Goal: Transaction & Acquisition: Purchase product/service

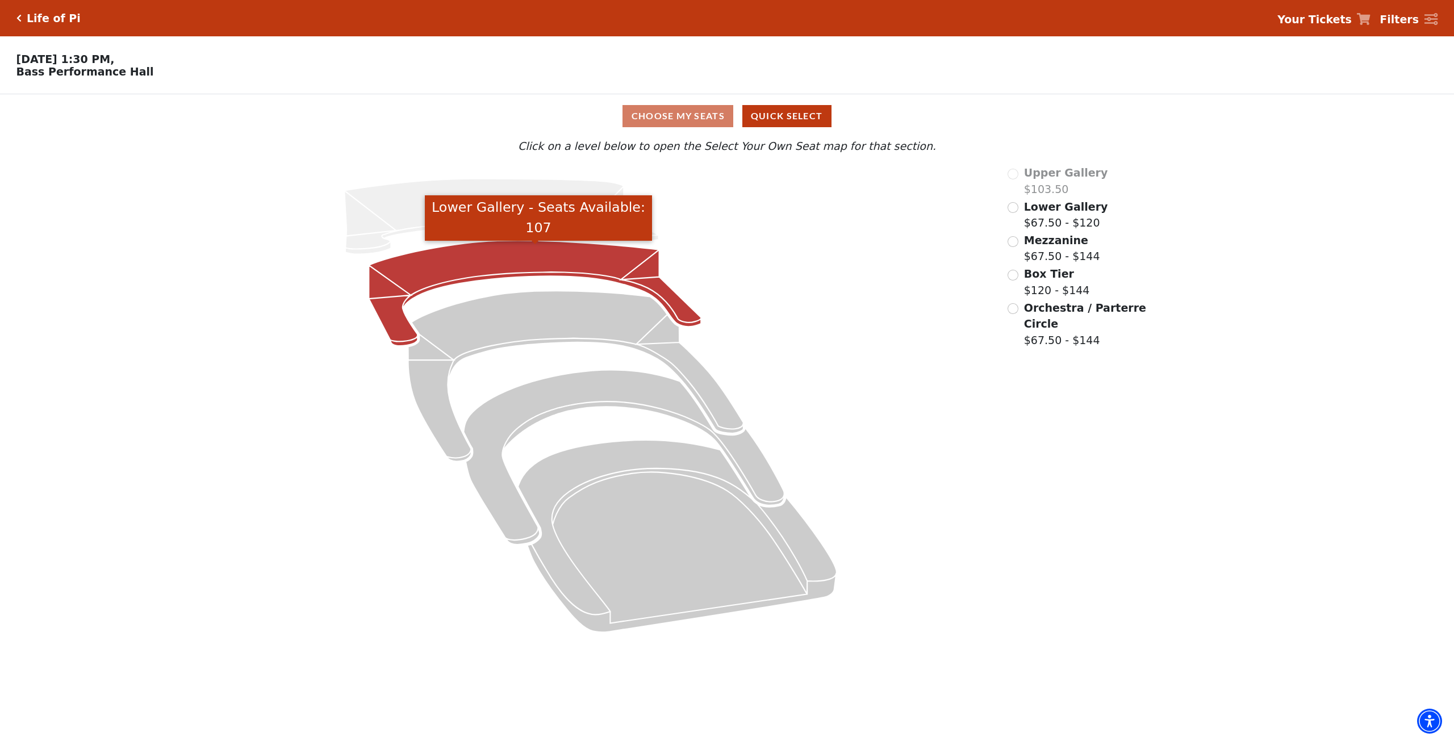
click at [497, 280] on icon "Lower Gallery - Seats Available: 107" at bounding box center [535, 294] width 332 height 106
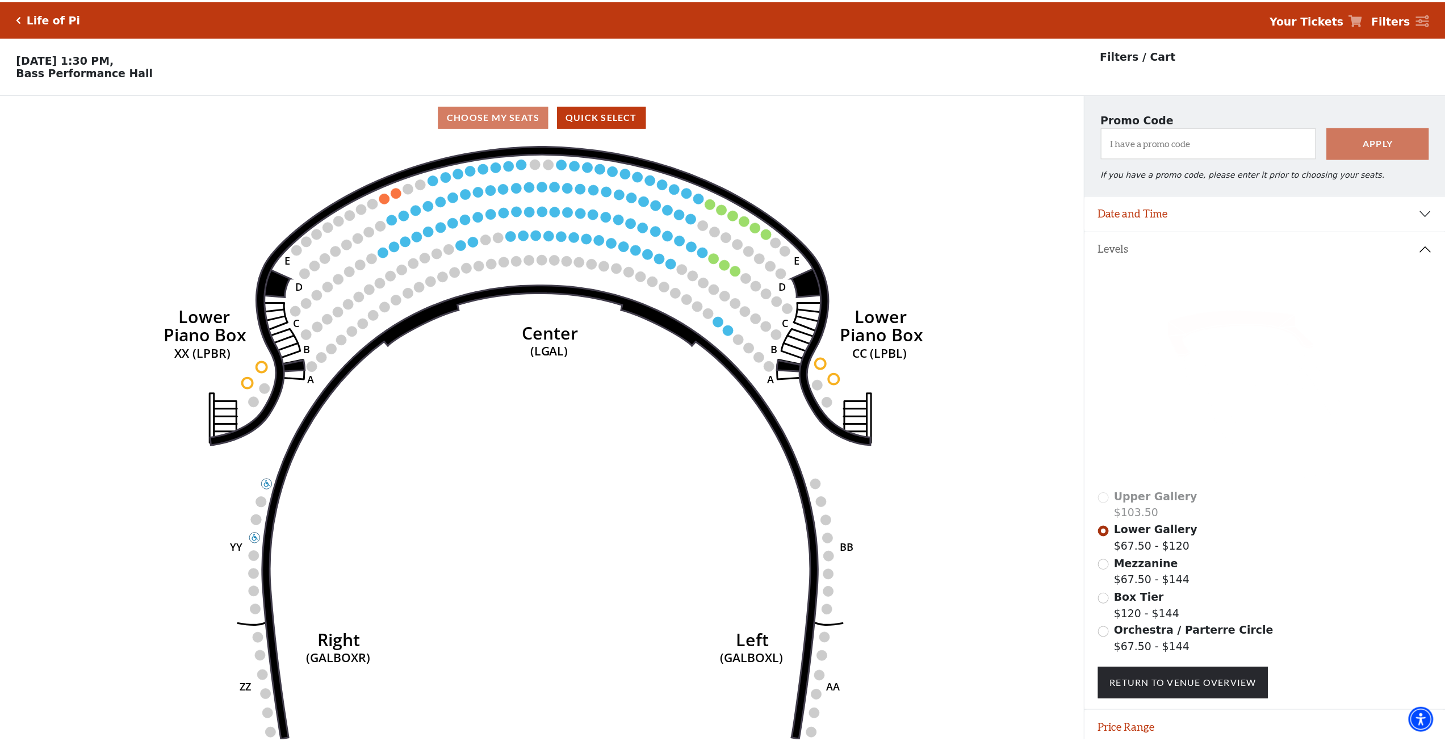
scroll to position [46, 0]
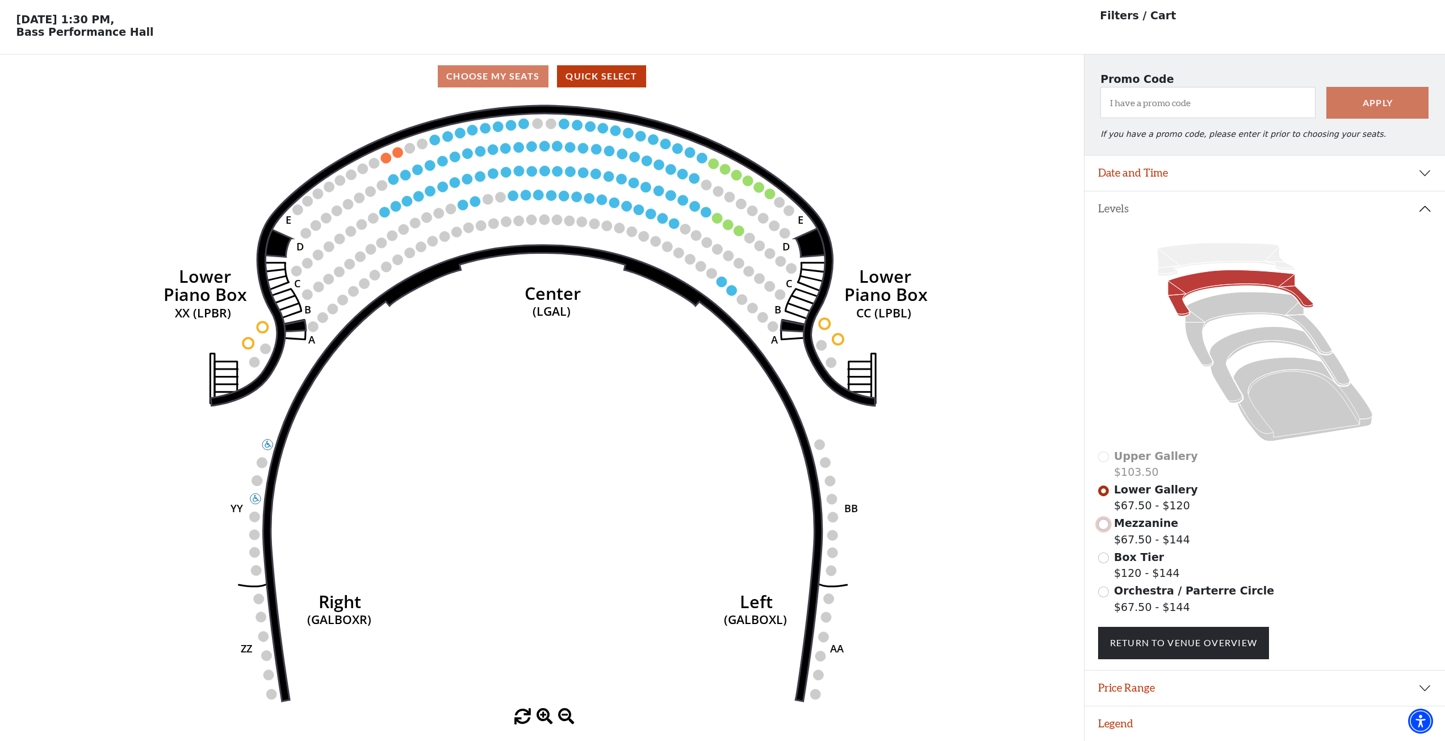
click at [1107, 522] on input "Mezzanine$67.50 - $144\a" at bounding box center [1103, 524] width 11 height 11
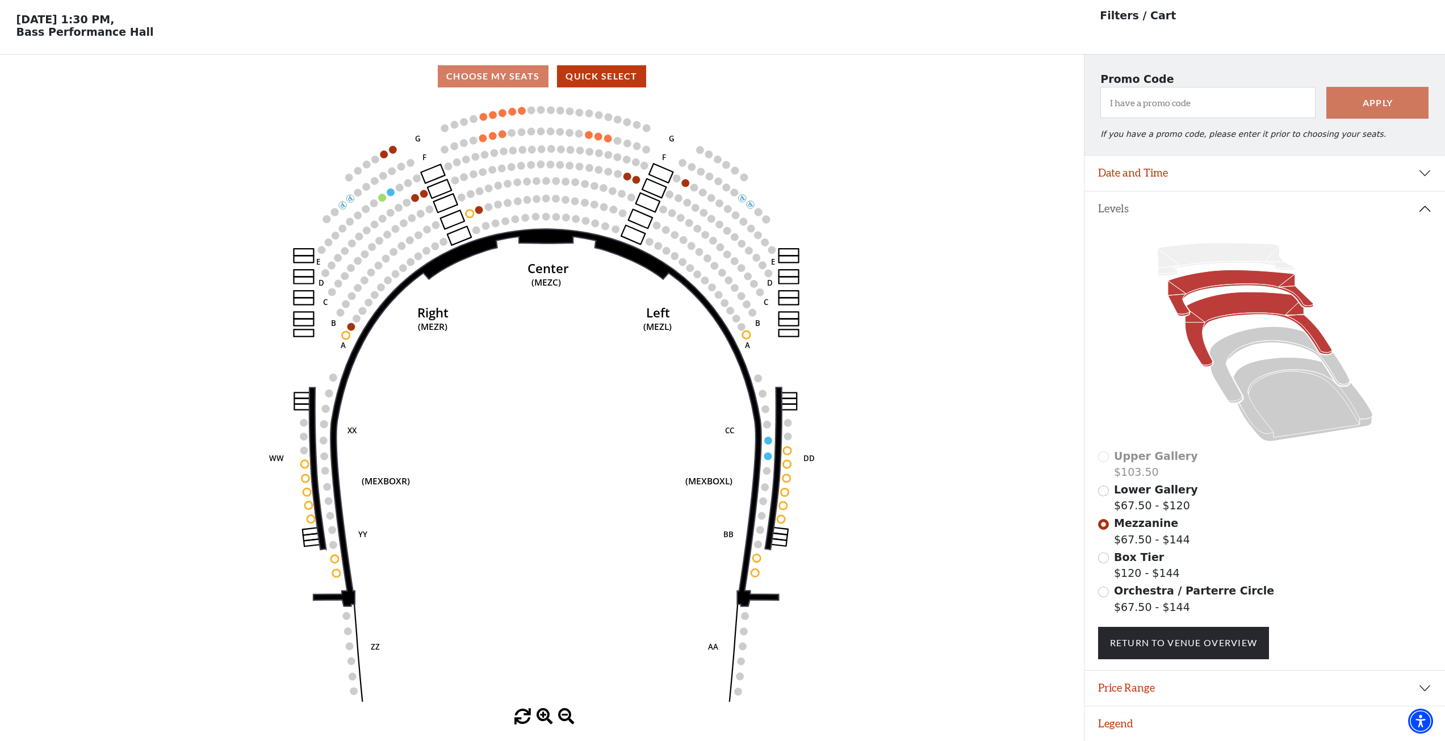
click at [1184, 291] on icon at bounding box center [1240, 293] width 145 height 46
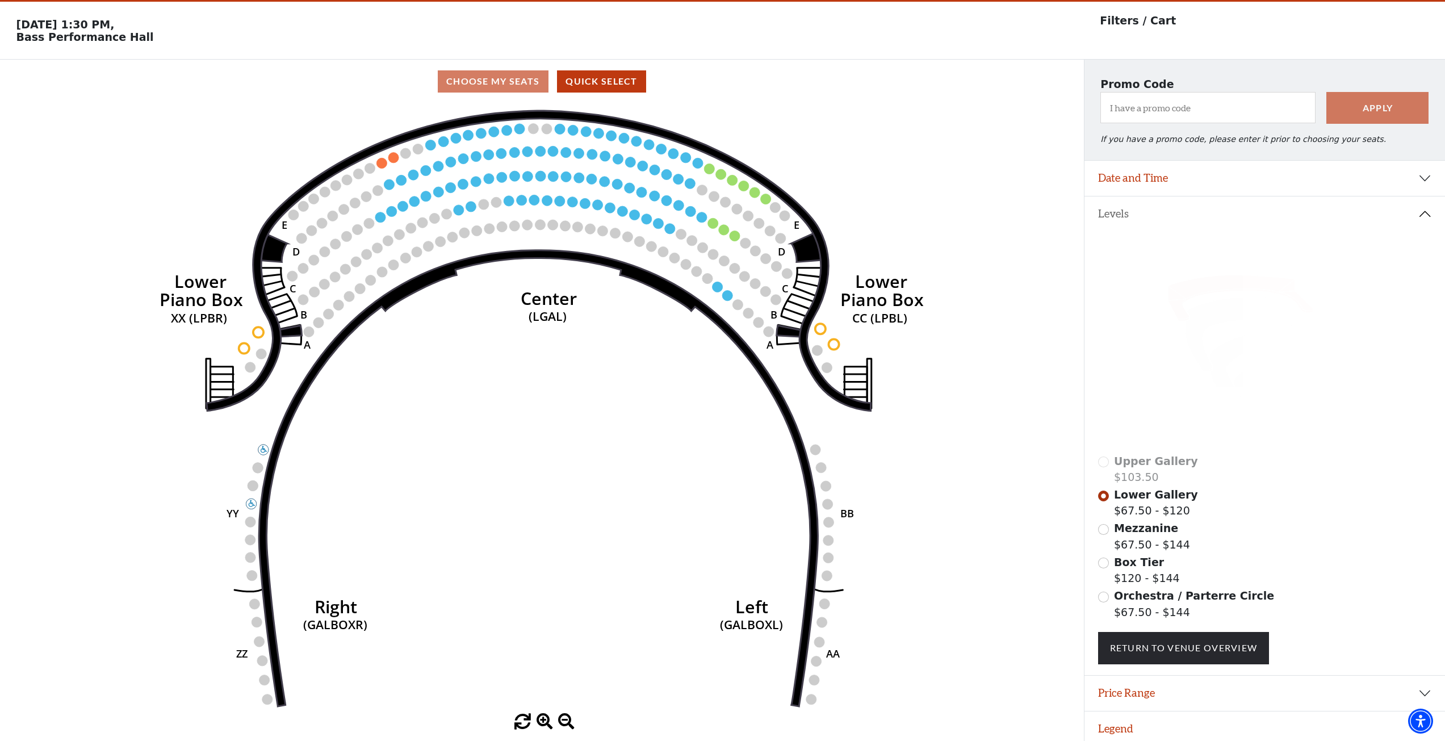
scroll to position [0, 0]
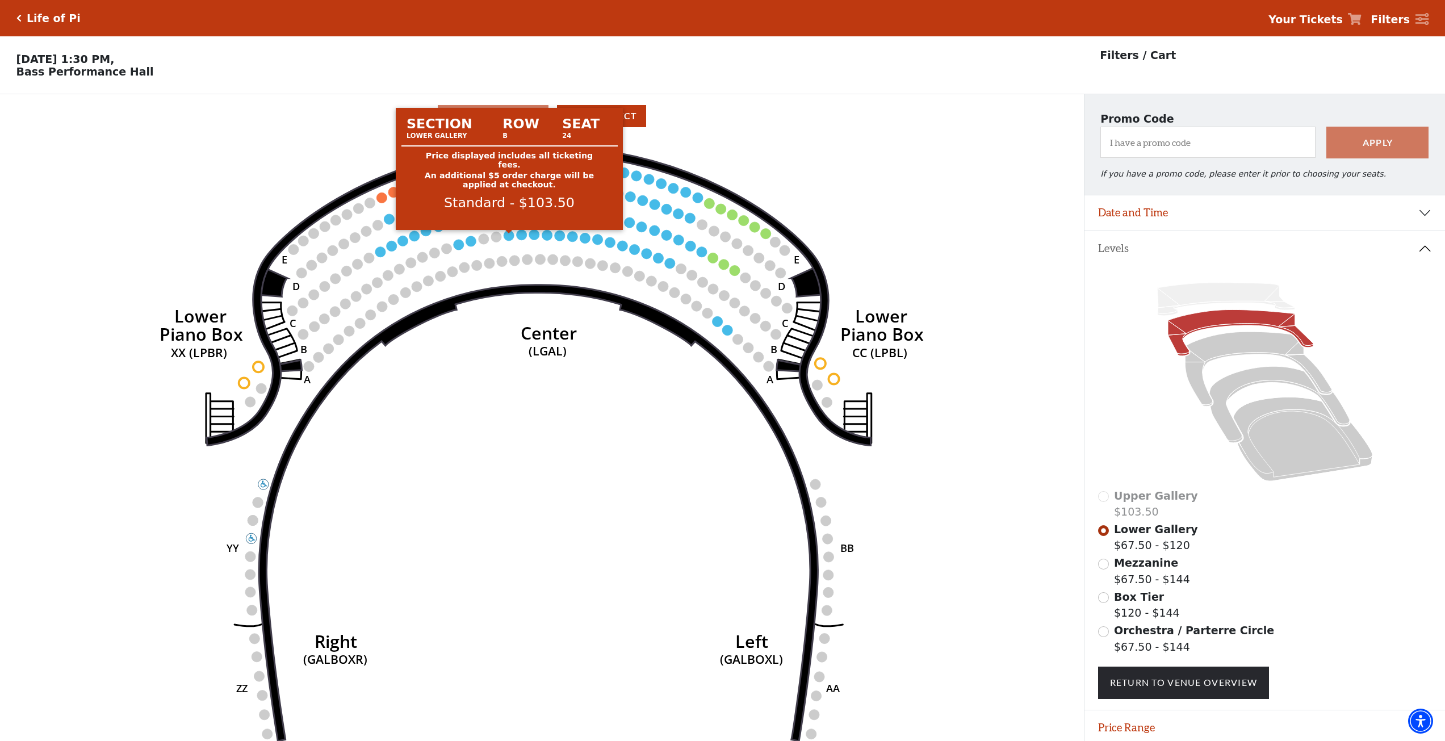
click at [506, 240] on circle at bounding box center [509, 235] width 10 height 10
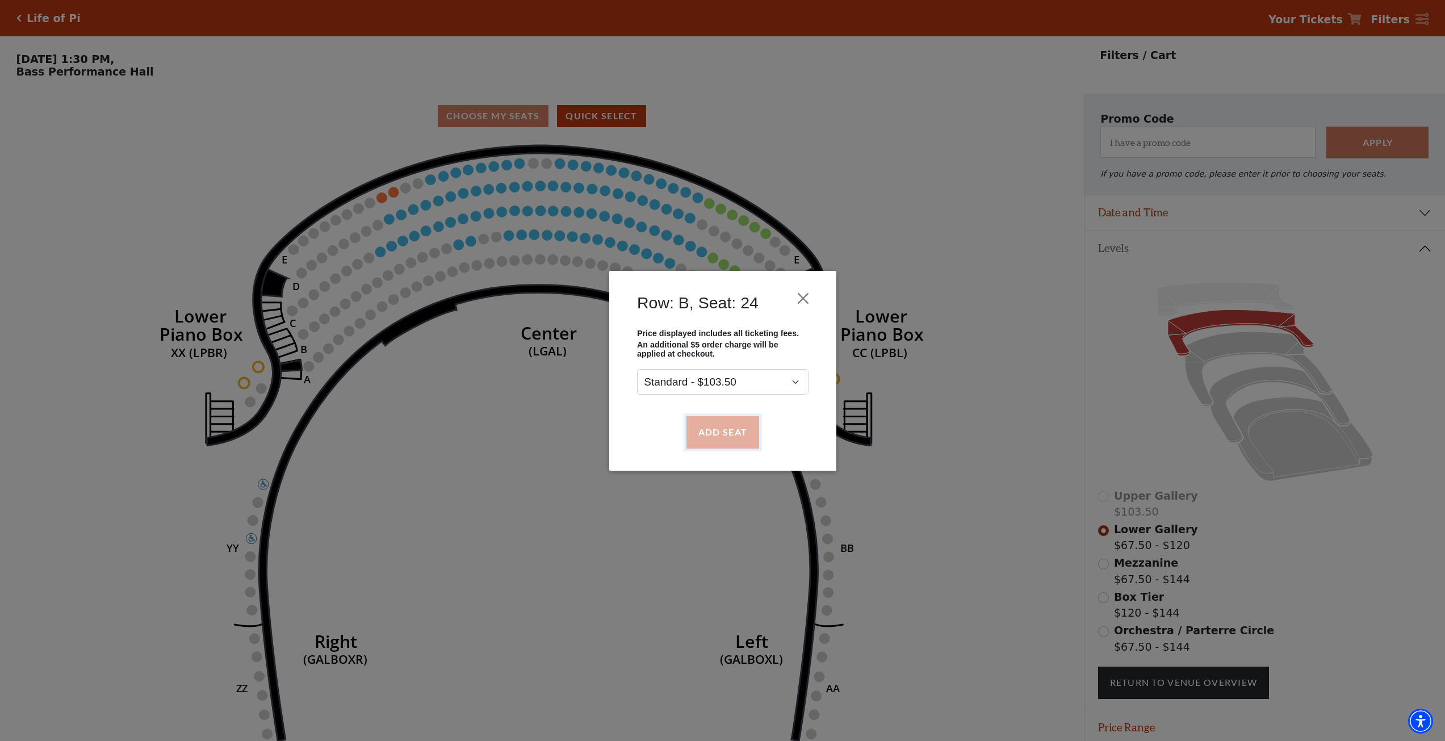
click at [732, 433] on button "Add Seat" at bounding box center [722, 432] width 73 height 32
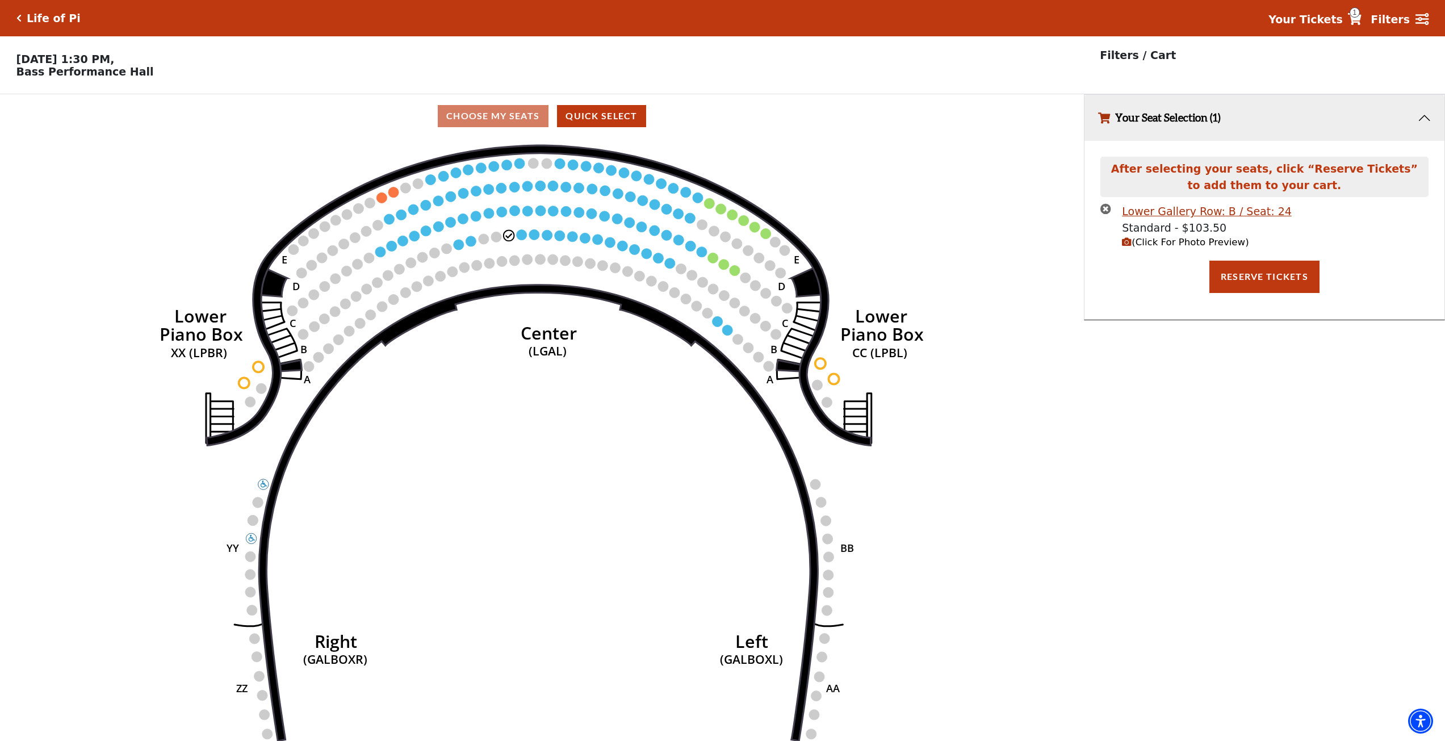
click at [523, 236] on circle at bounding box center [522, 234] width 10 height 10
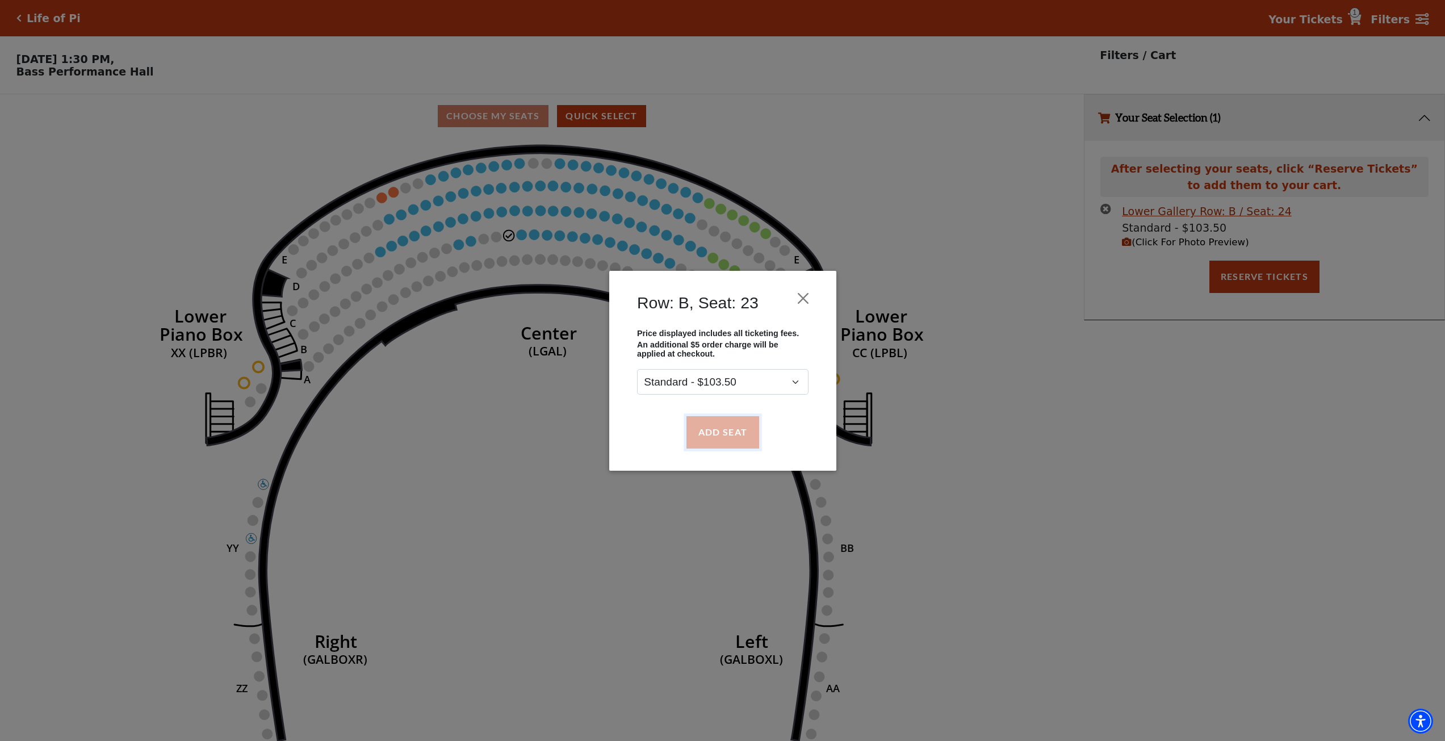
drag, startPoint x: 720, startPoint y: 434, endPoint x: 688, endPoint y: 401, distance: 45.4
click at [719, 433] on button "Add Seat" at bounding box center [722, 432] width 73 height 32
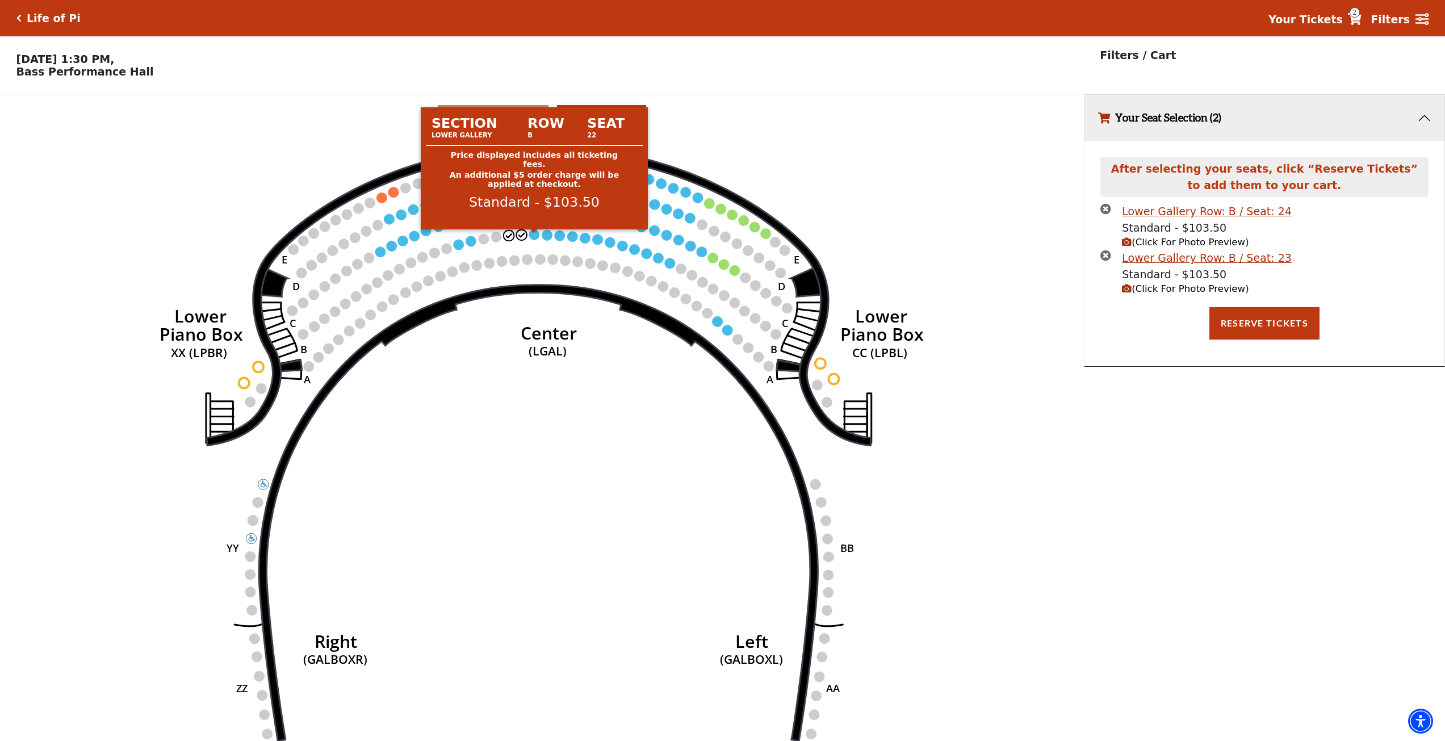
click at [531, 239] on circle at bounding box center [534, 234] width 10 height 10
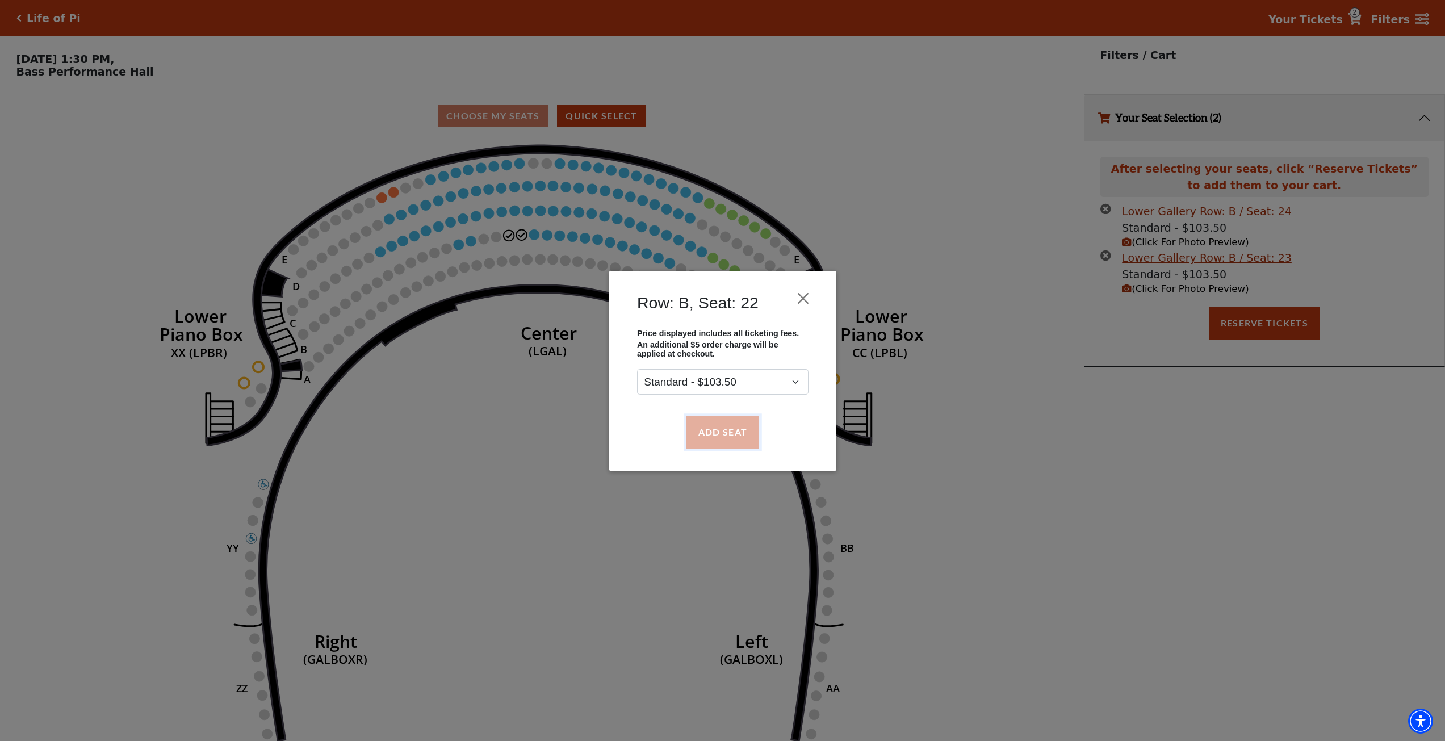
click at [714, 428] on button "Add Seat" at bounding box center [722, 432] width 73 height 32
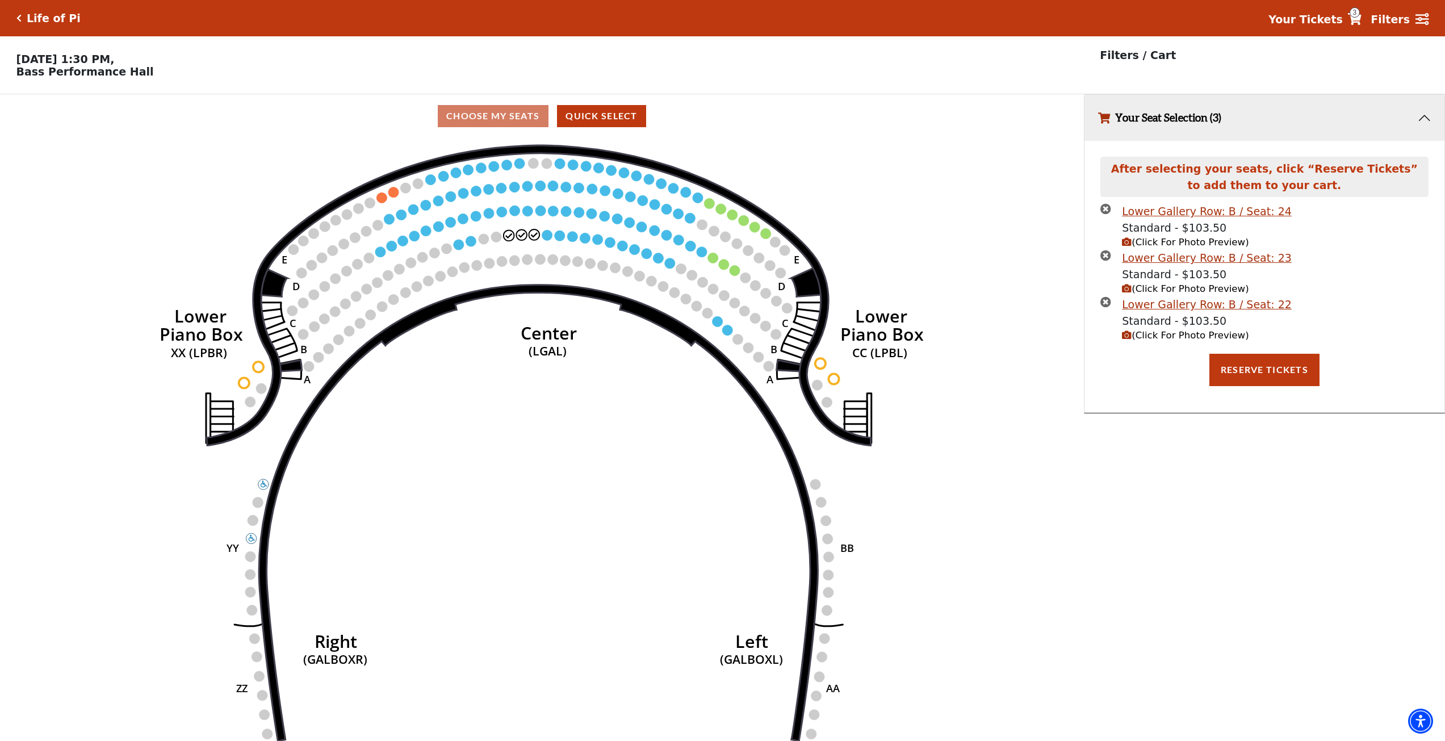
click at [545, 237] on circle at bounding box center [547, 235] width 10 height 10
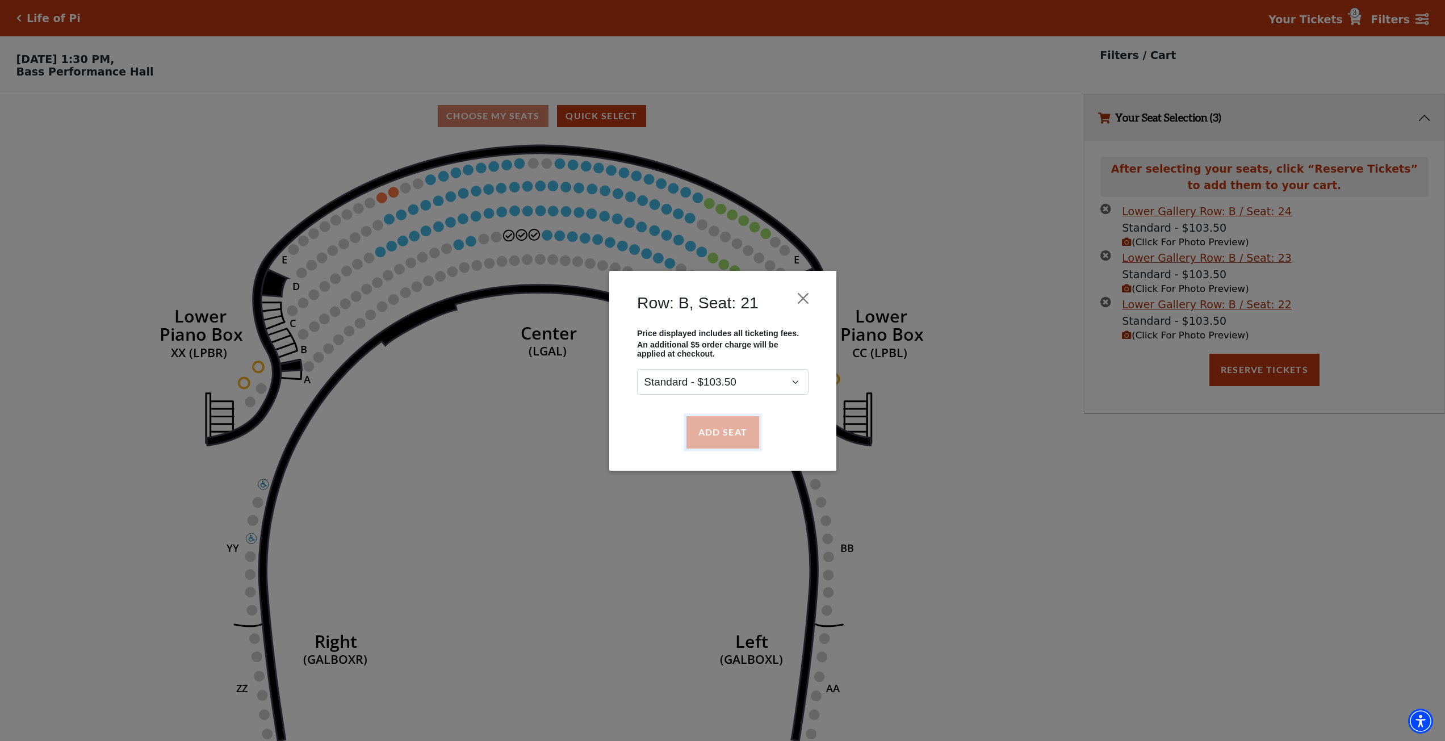
click at [734, 432] on button "Add Seat" at bounding box center [722, 432] width 73 height 32
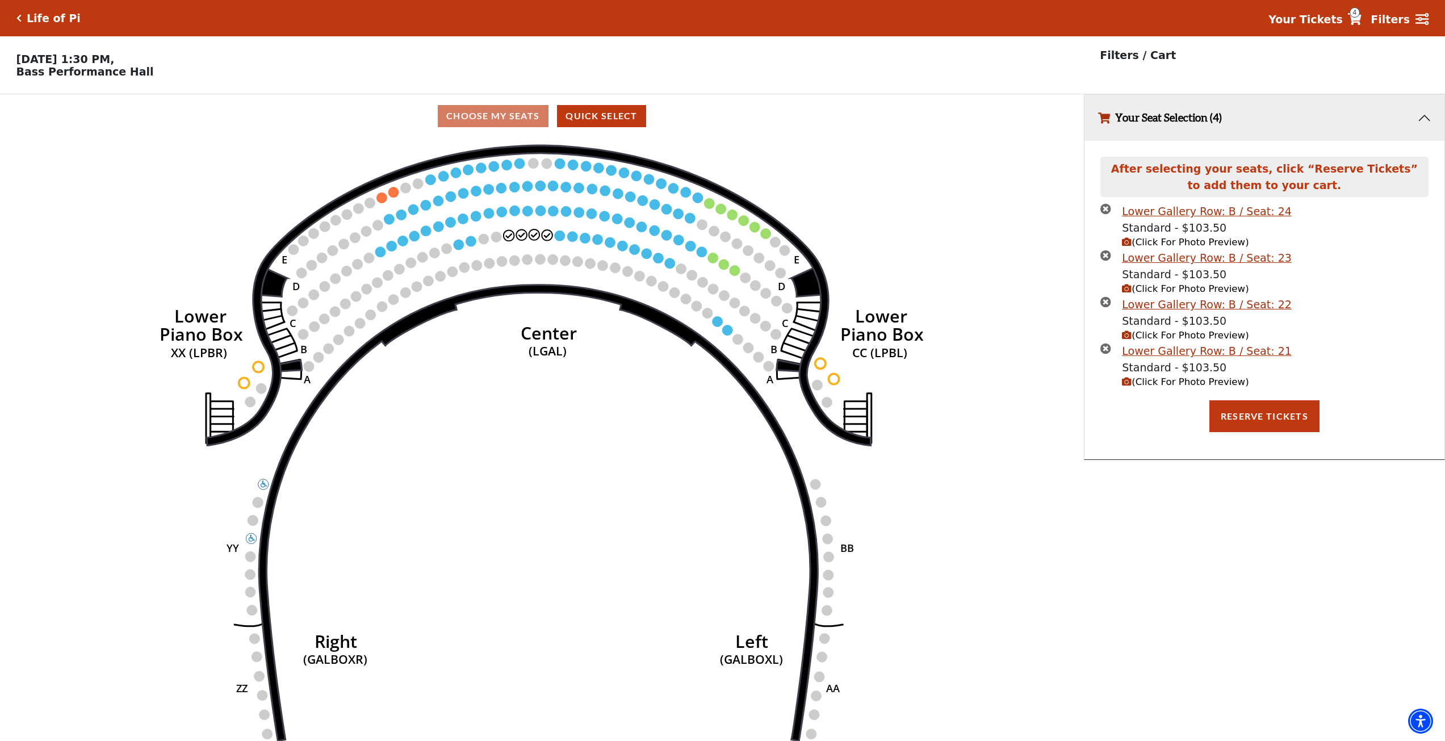
click at [506, 240] on circle at bounding box center [509, 235] width 10 height 10
click at [1107, 210] on icon "times-circle" at bounding box center [1105, 208] width 11 height 11
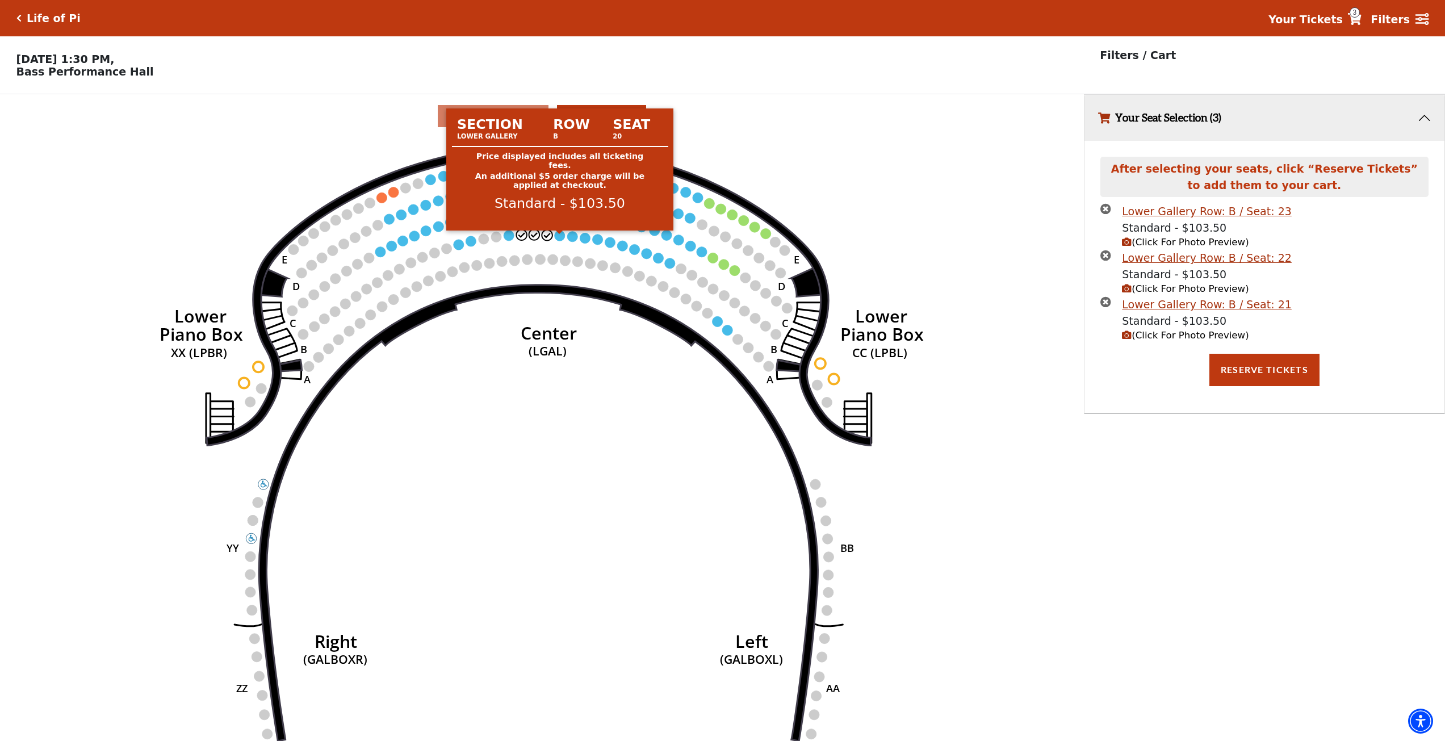
click at [557, 241] on circle at bounding box center [560, 236] width 10 height 10
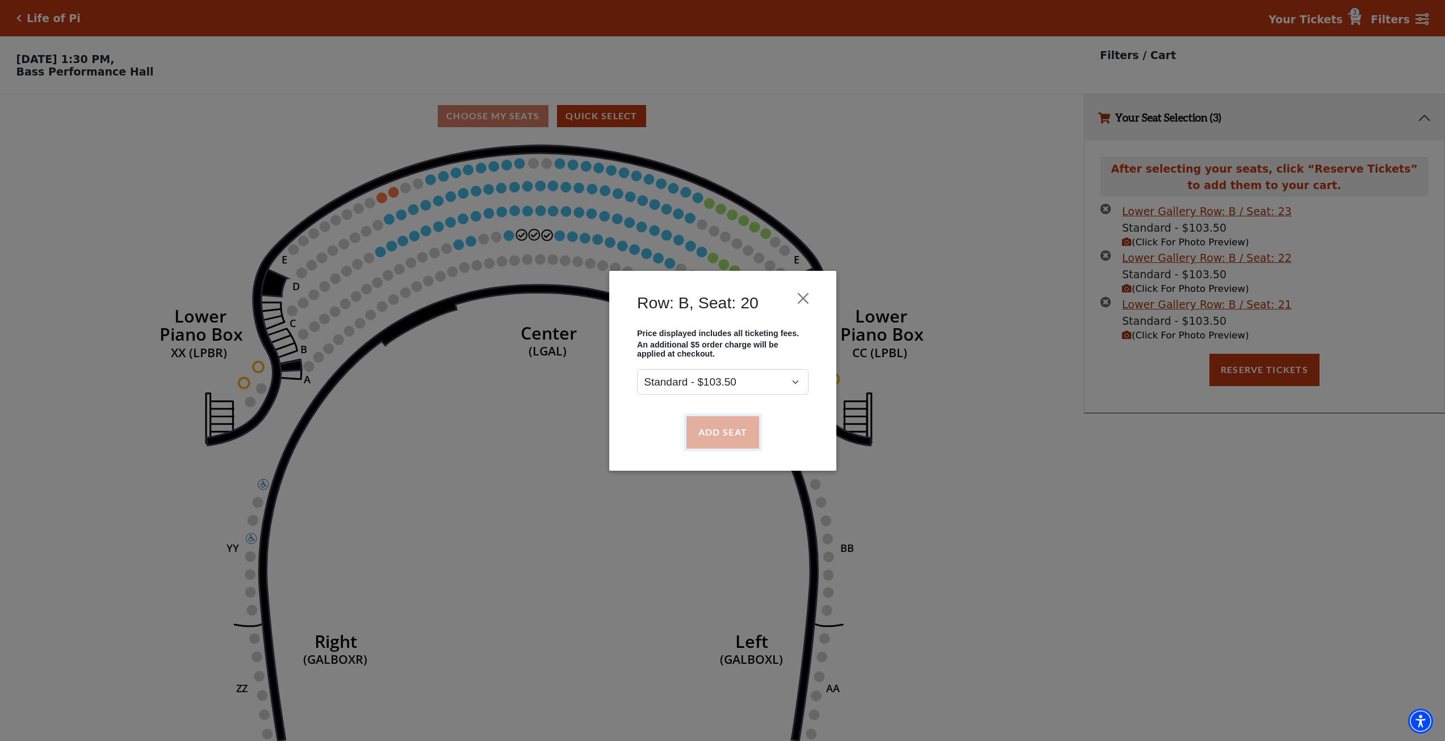
click at [751, 429] on button "Add Seat" at bounding box center [722, 432] width 73 height 32
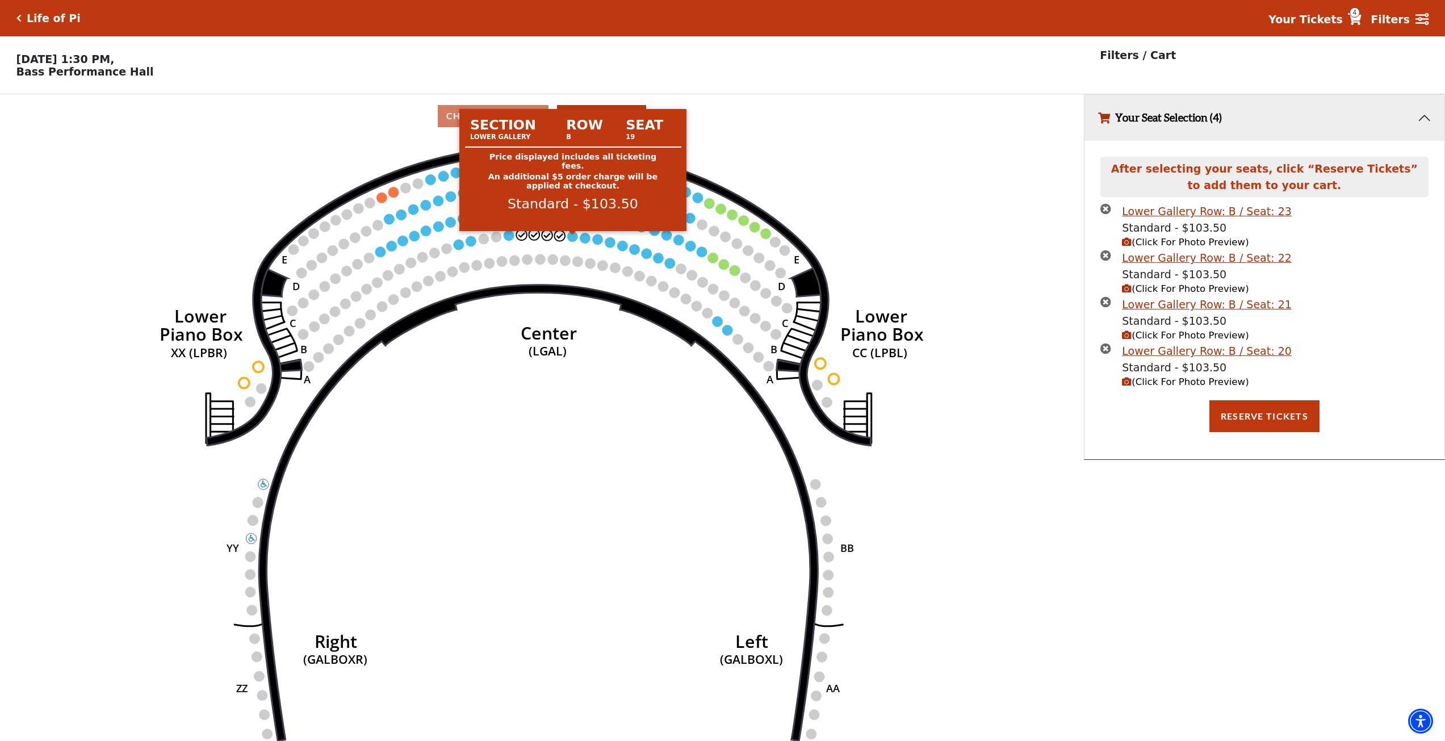
click at [572, 241] on circle at bounding box center [573, 236] width 10 height 10
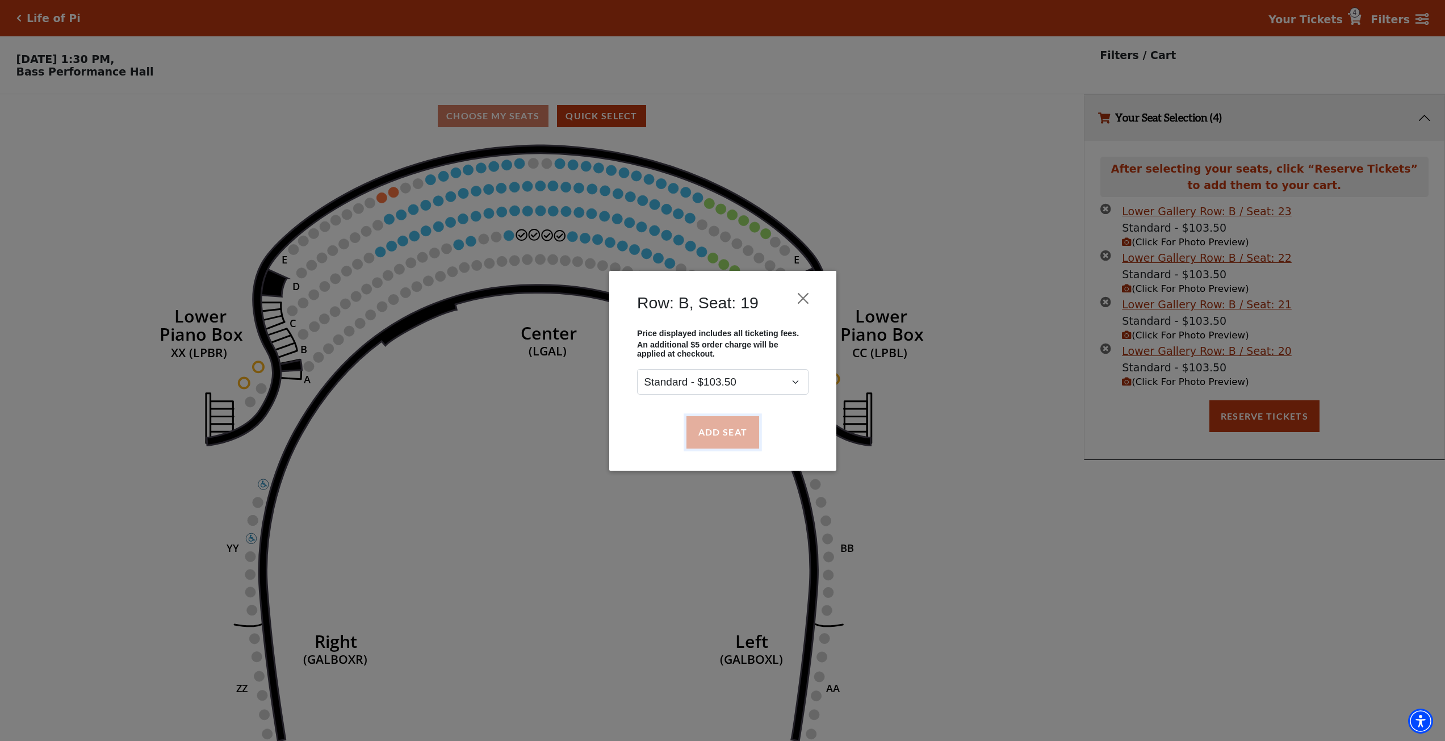
click at [728, 426] on button "Add Seat" at bounding box center [722, 432] width 73 height 32
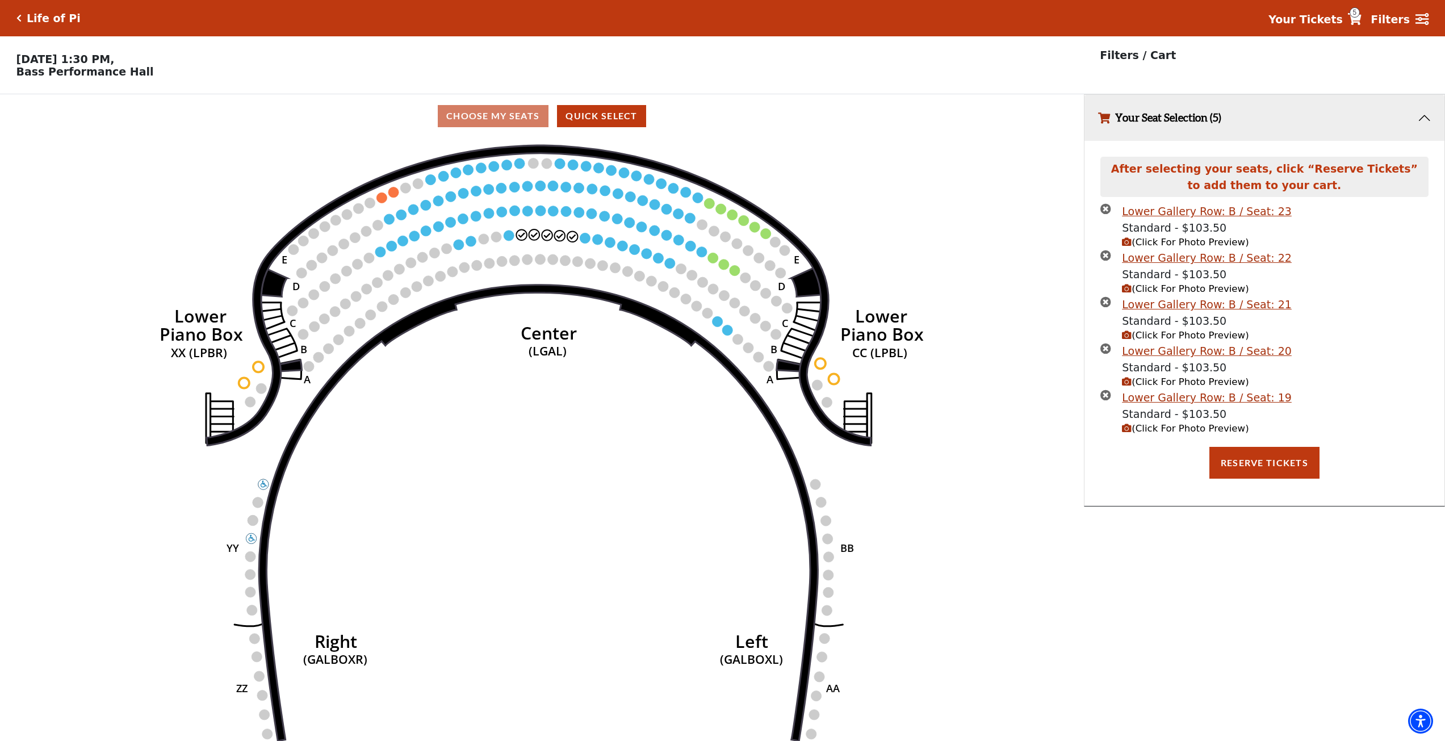
click at [525, 237] on circle at bounding box center [522, 234] width 10 height 10
click at [1104, 213] on icon "times-circle" at bounding box center [1105, 208] width 11 height 11
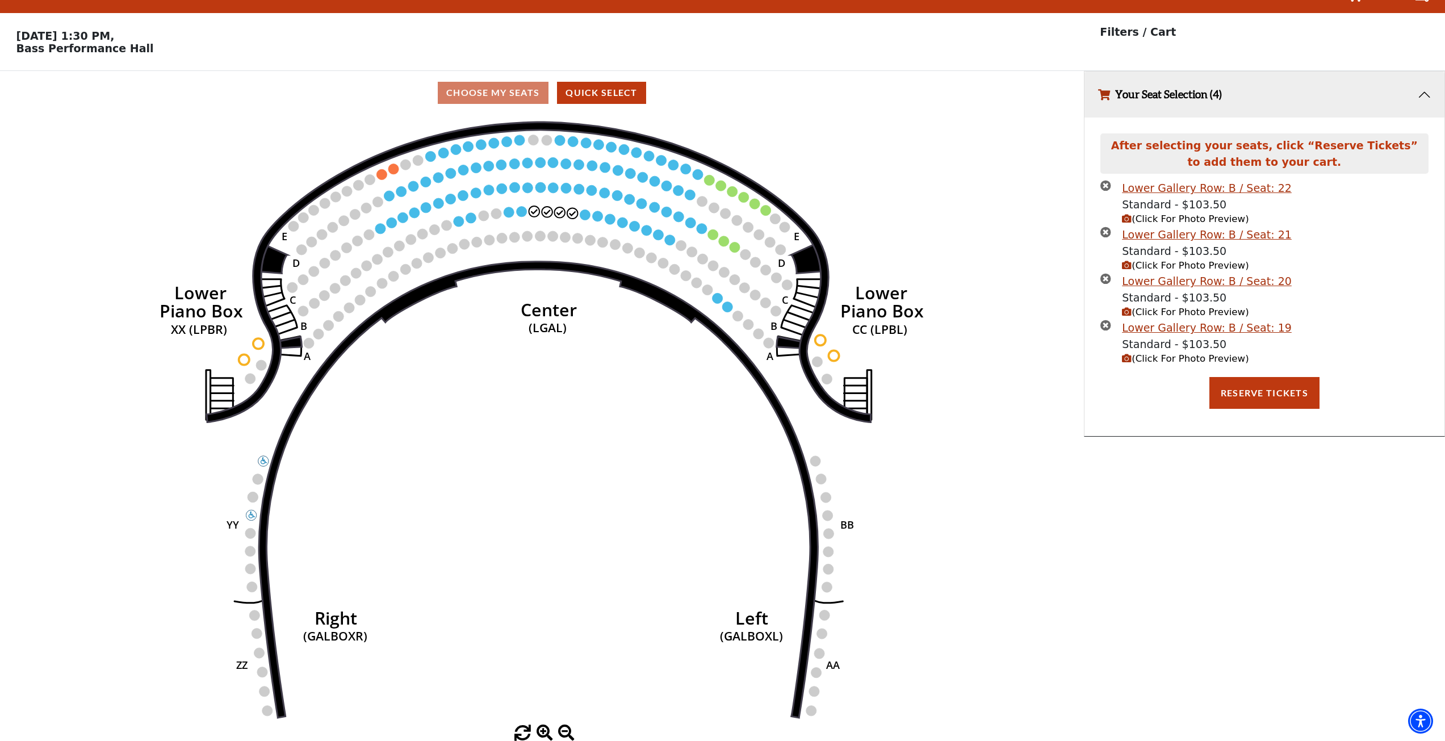
scroll to position [28, 0]
